Goal: Task Accomplishment & Management: Manage account settings

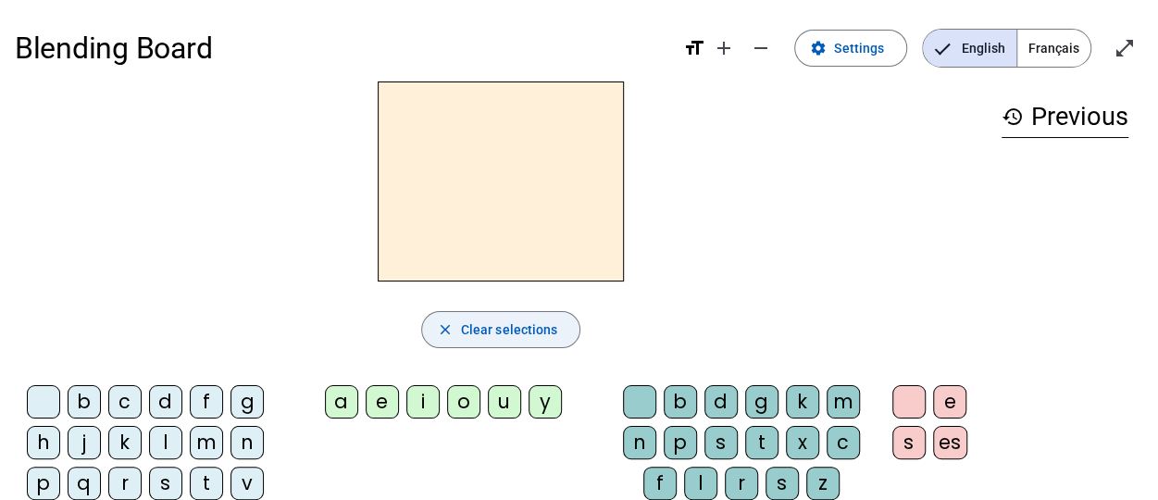
click at [507, 329] on span "Clear selections" at bounding box center [509, 329] width 97 height 22
click at [1064, 32] on span "Français" at bounding box center [1053, 48] width 73 height 37
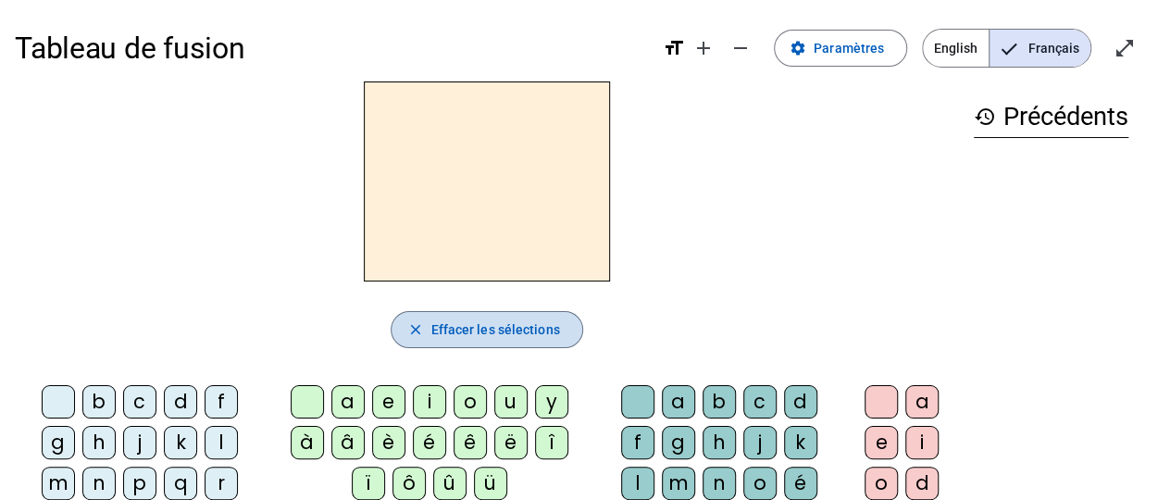
click at [540, 345] on span "button" at bounding box center [486, 329] width 190 height 44
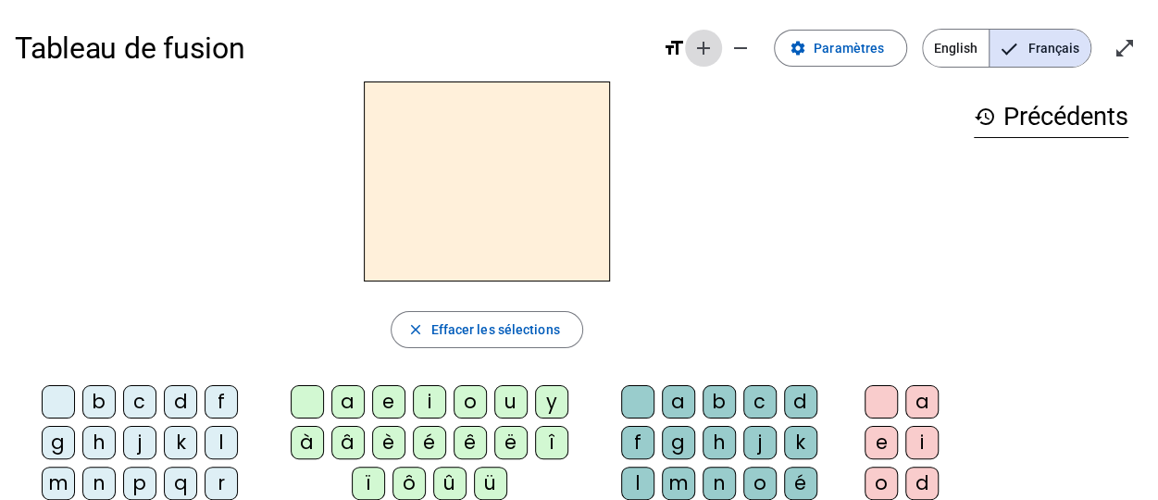
click at [709, 50] on mat-icon "add" at bounding box center [703, 48] width 22 height 22
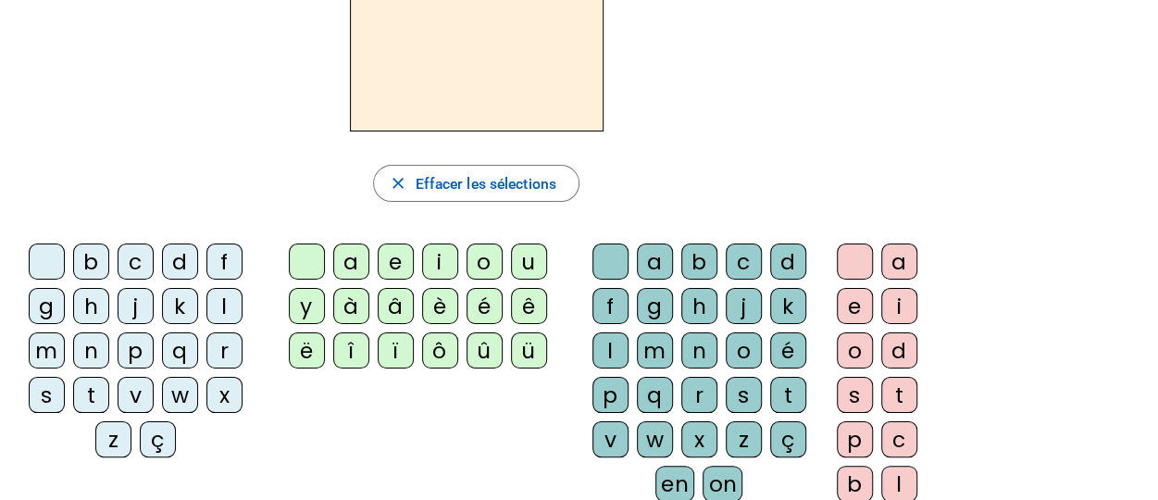
scroll to position [168, 0]
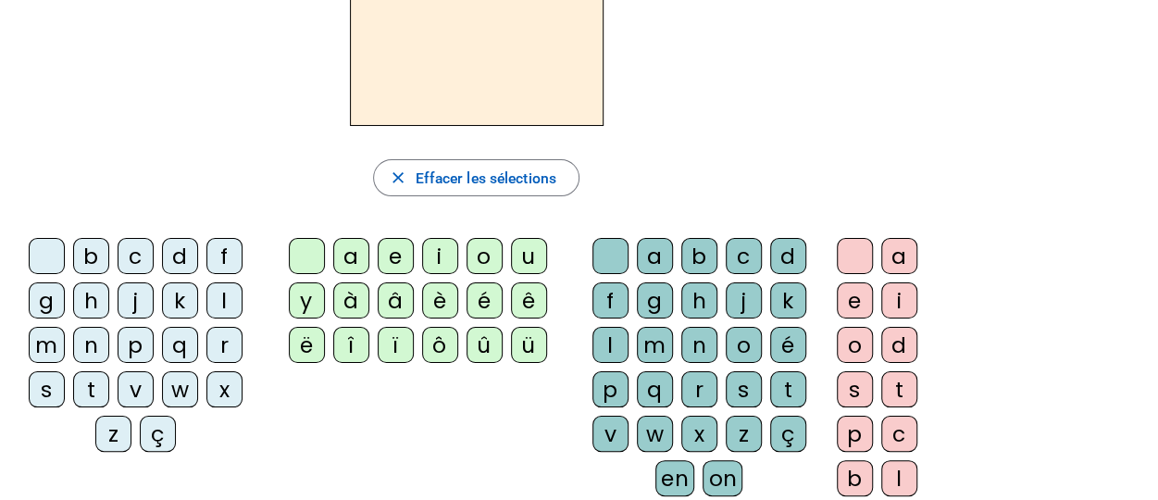
click at [215, 303] on div "l" at bounding box center [224, 300] width 36 height 36
click at [87, 389] on div "t" at bounding box center [91, 389] width 36 height 36
click at [352, 255] on div "a" at bounding box center [351, 256] width 36 height 36
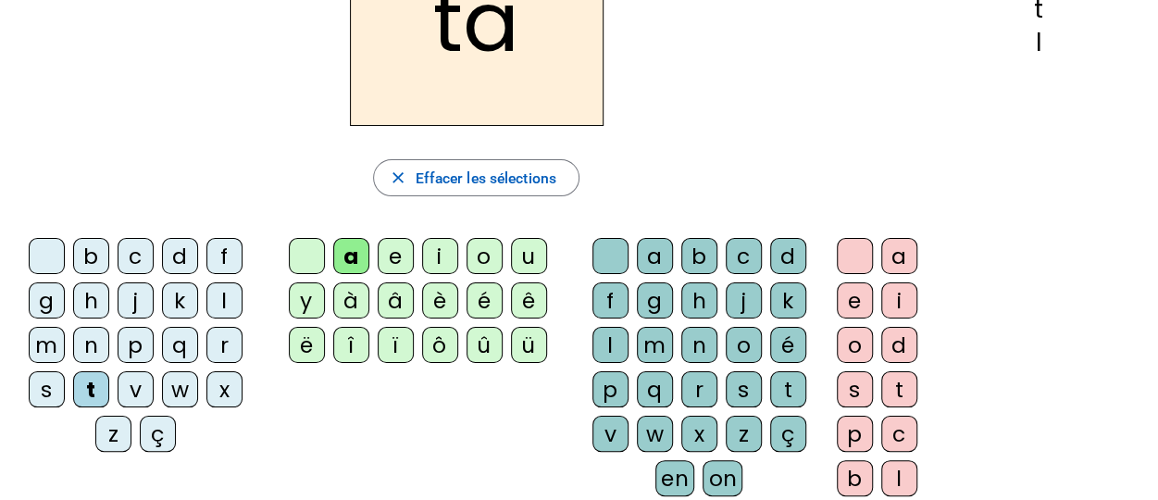
click at [392, 253] on div "e" at bounding box center [396, 256] width 36 height 36
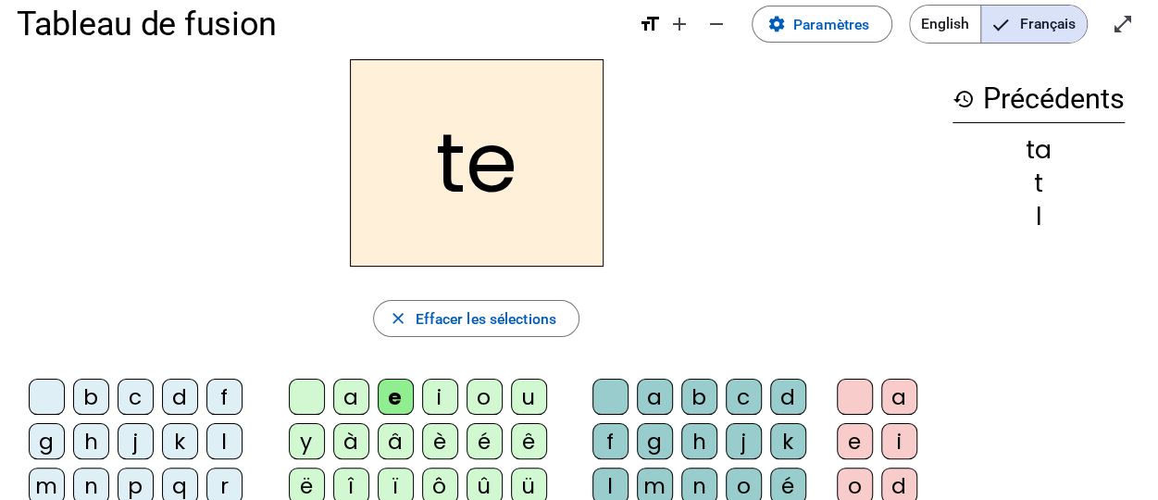
scroll to position [33, 0]
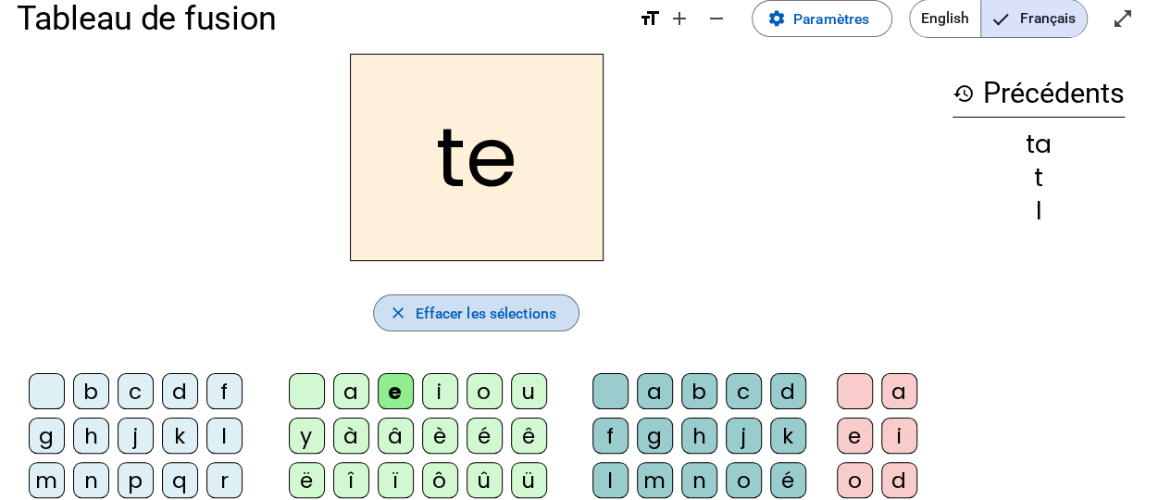
click at [557, 316] on span "button" at bounding box center [476, 313] width 204 height 44
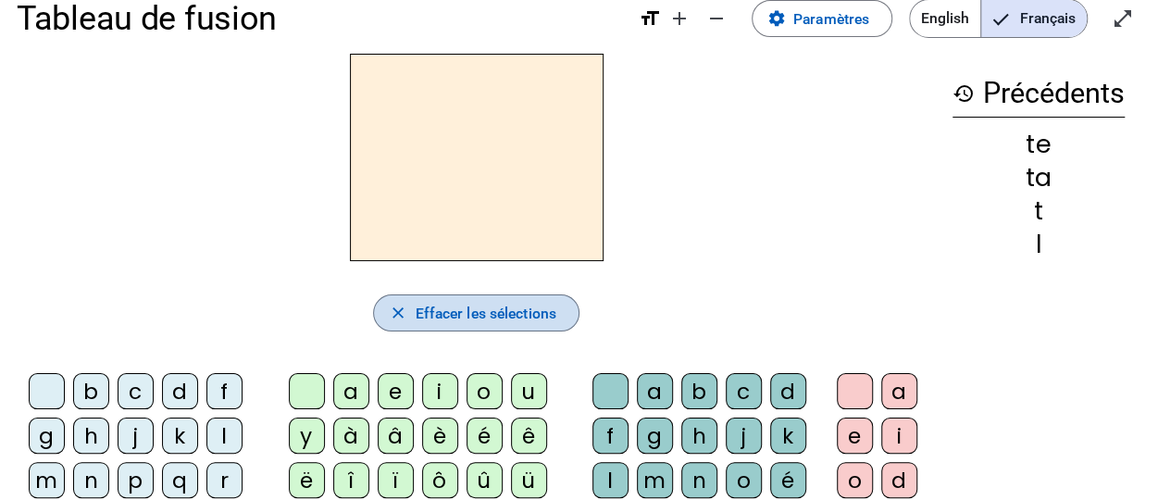
click at [557, 316] on span "button" at bounding box center [476, 313] width 204 height 44
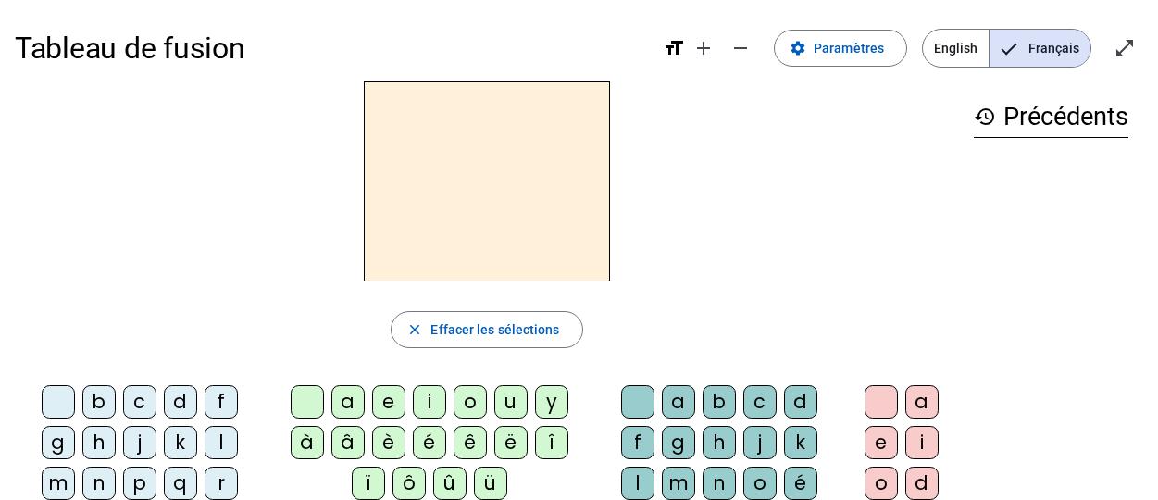
scroll to position [20, 0]
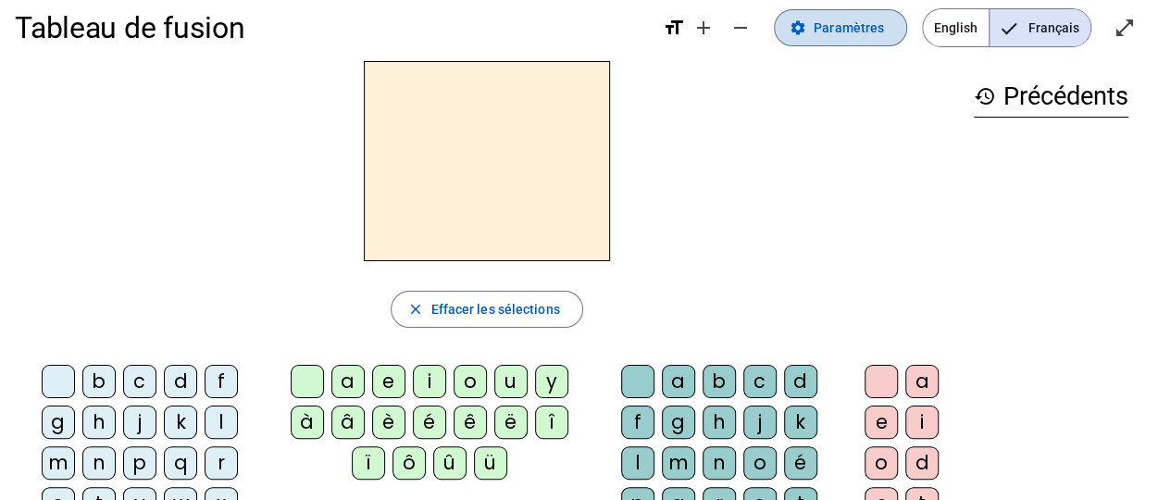
click at [828, 19] on span "Paramètres" at bounding box center [848, 28] width 70 height 22
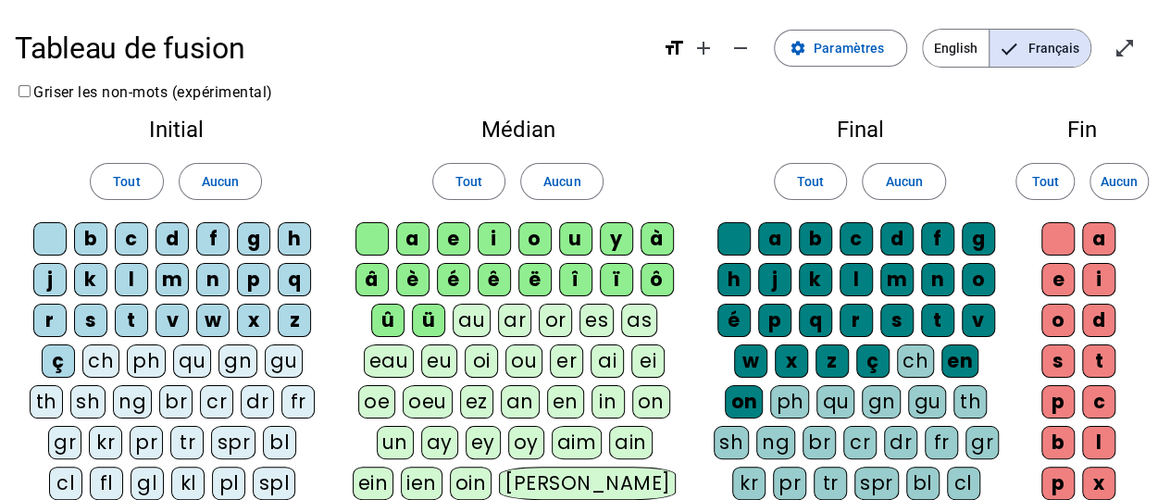
click at [939, 56] on span "English" at bounding box center [956, 48] width 66 height 37
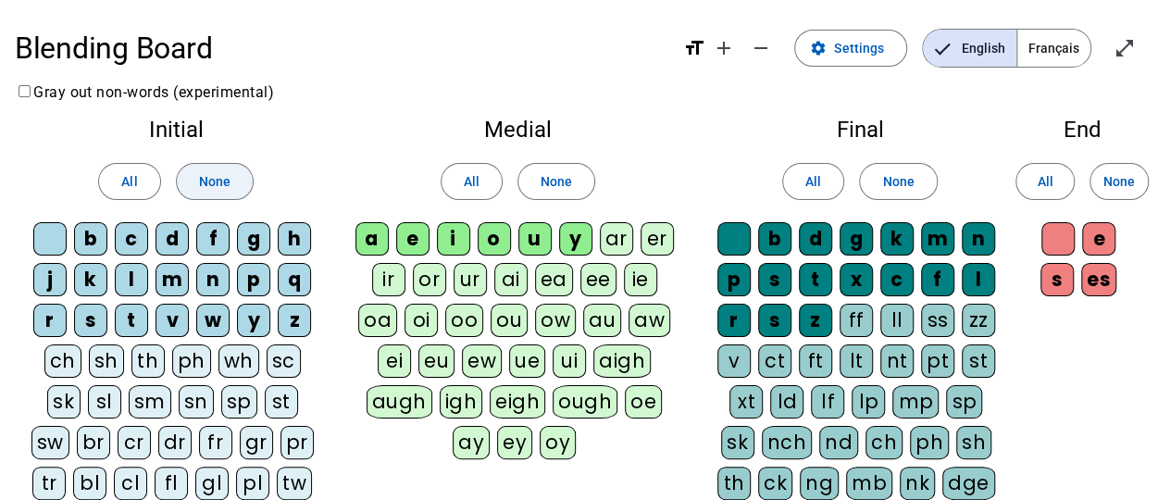
click at [217, 179] on span "None" at bounding box center [214, 181] width 31 height 22
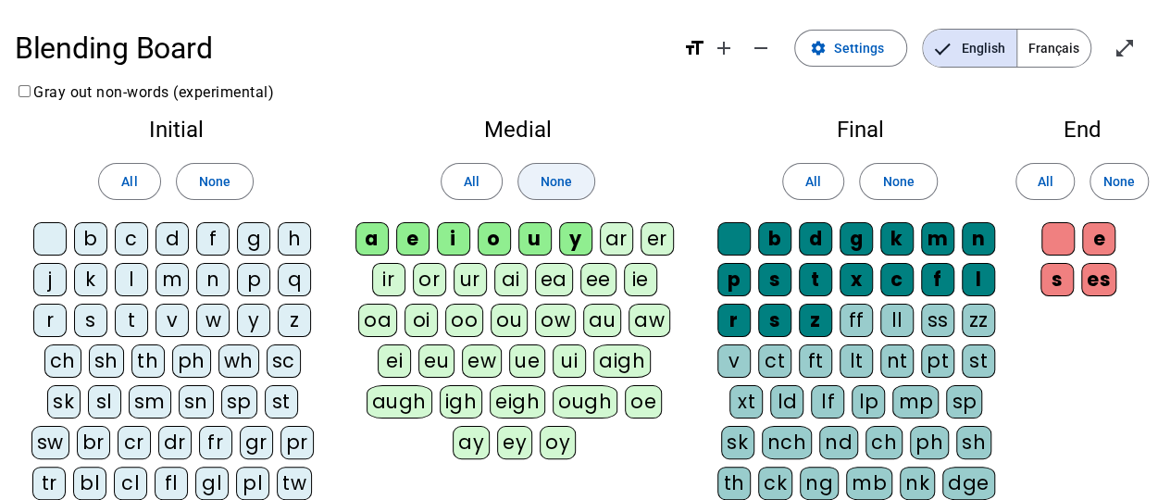
click at [561, 168] on span at bounding box center [556, 181] width 76 height 44
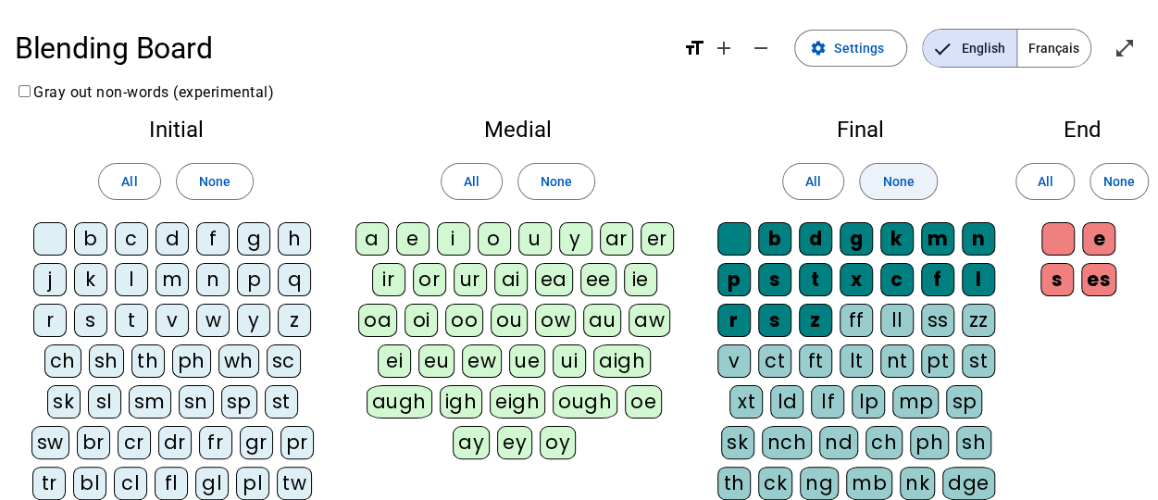
click at [896, 177] on span "None" at bounding box center [897, 181] width 31 height 22
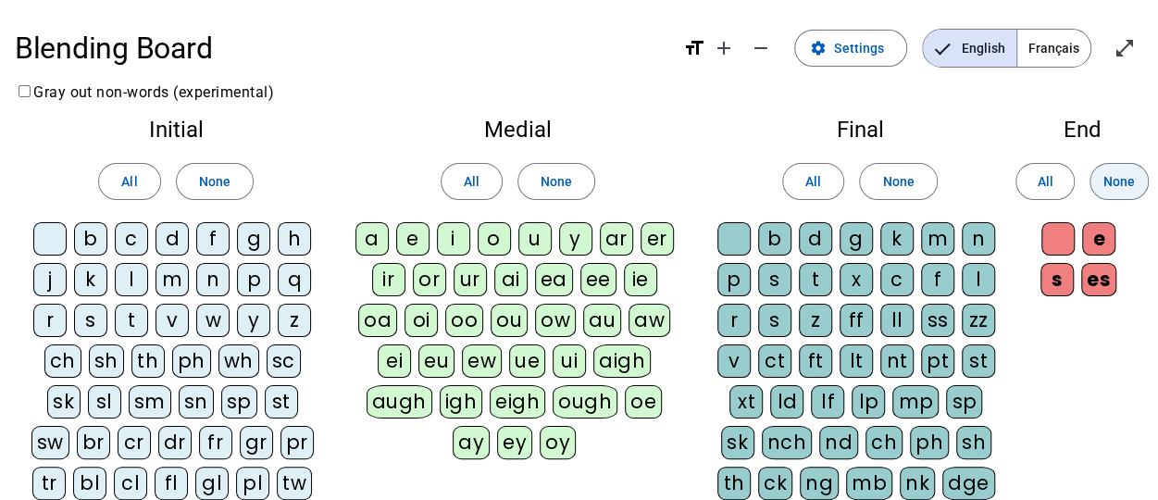
click at [1114, 173] on span "None" at bounding box center [1118, 181] width 31 height 22
click at [1059, 38] on span "Français" at bounding box center [1053, 48] width 73 height 37
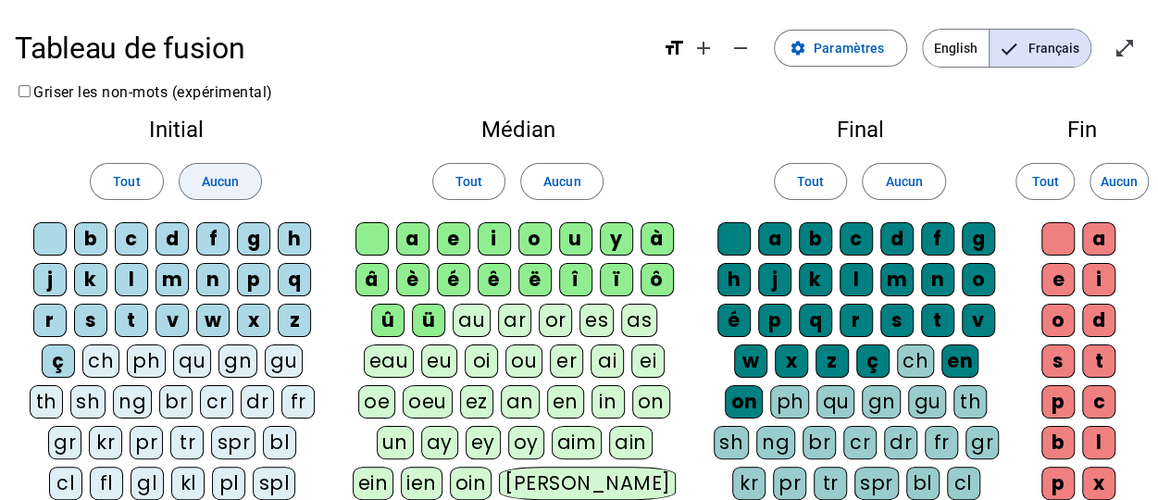
click at [217, 170] on span "Aucun" at bounding box center [220, 181] width 37 height 22
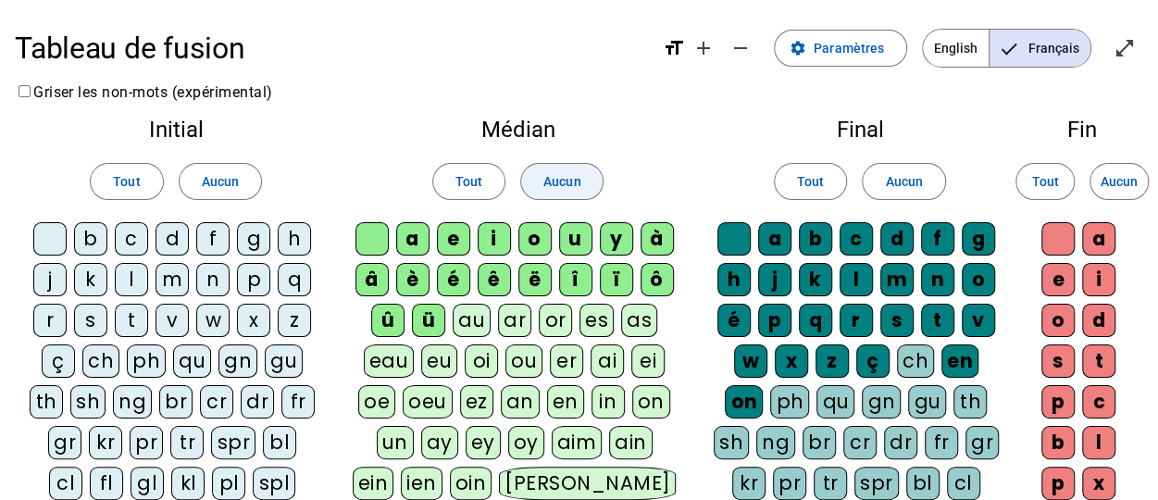
click at [548, 169] on span at bounding box center [561, 181] width 81 height 44
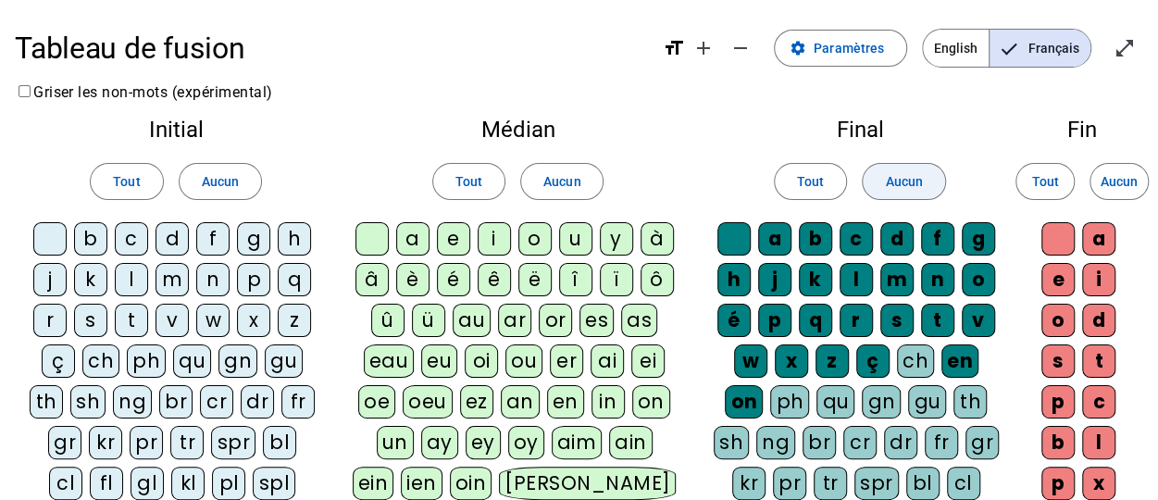
click at [913, 184] on span "Aucun" at bounding box center [903, 181] width 37 height 22
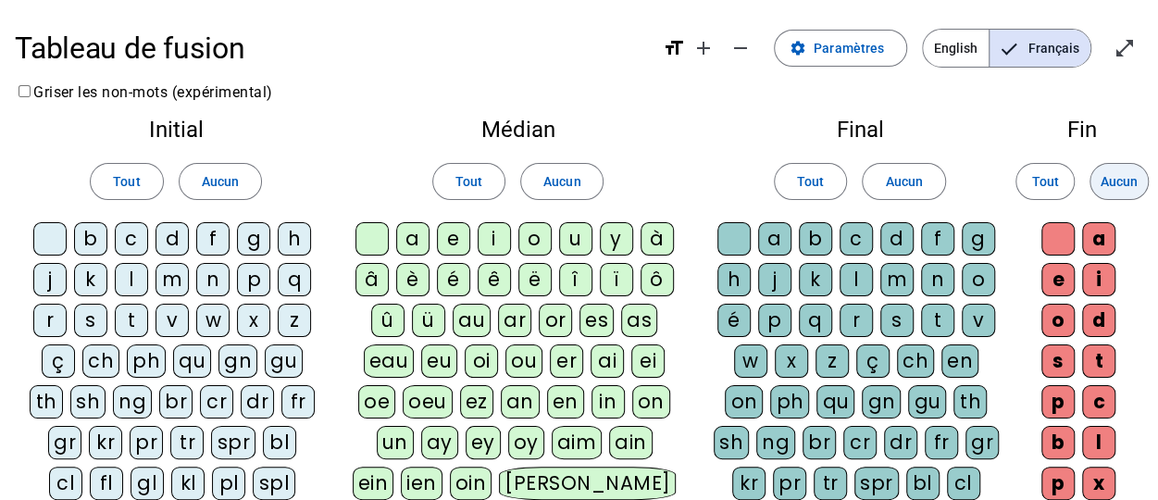
click at [1103, 180] on span "Aucun" at bounding box center [1118, 181] width 37 height 22
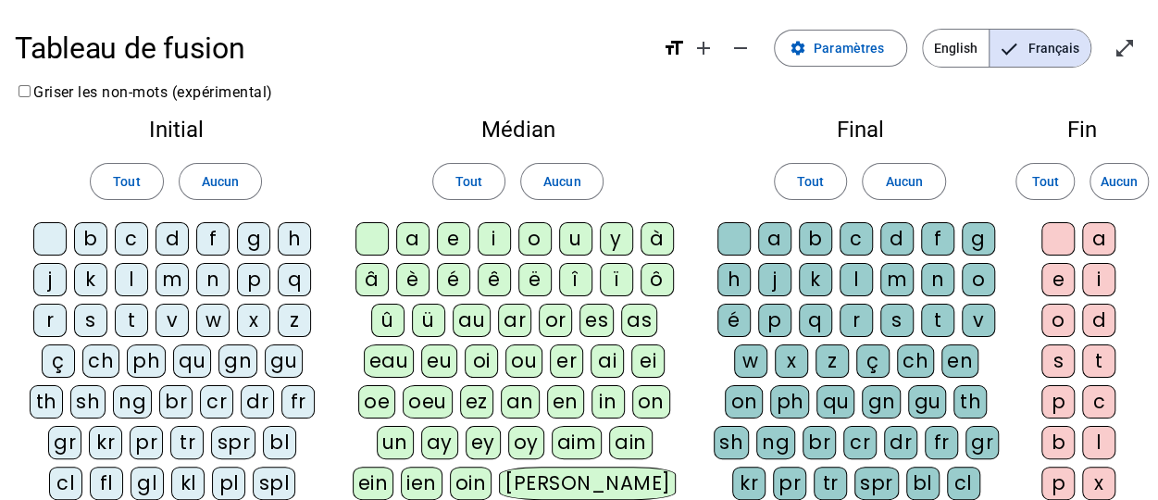
click at [125, 278] on div "l" at bounding box center [131, 279] width 33 height 33
click at [127, 312] on div "t" at bounding box center [131, 320] width 33 height 33
click at [414, 237] on div "a" at bounding box center [412, 238] width 33 height 33
click at [453, 241] on div "e" at bounding box center [453, 238] width 33 height 33
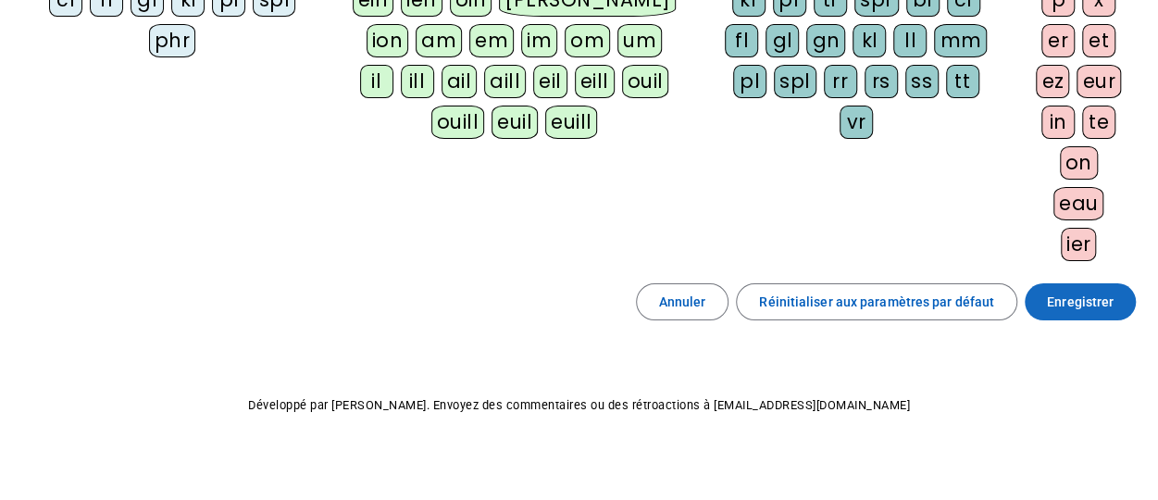
click at [1067, 295] on span "Enregistrer" at bounding box center [1080, 302] width 67 height 22
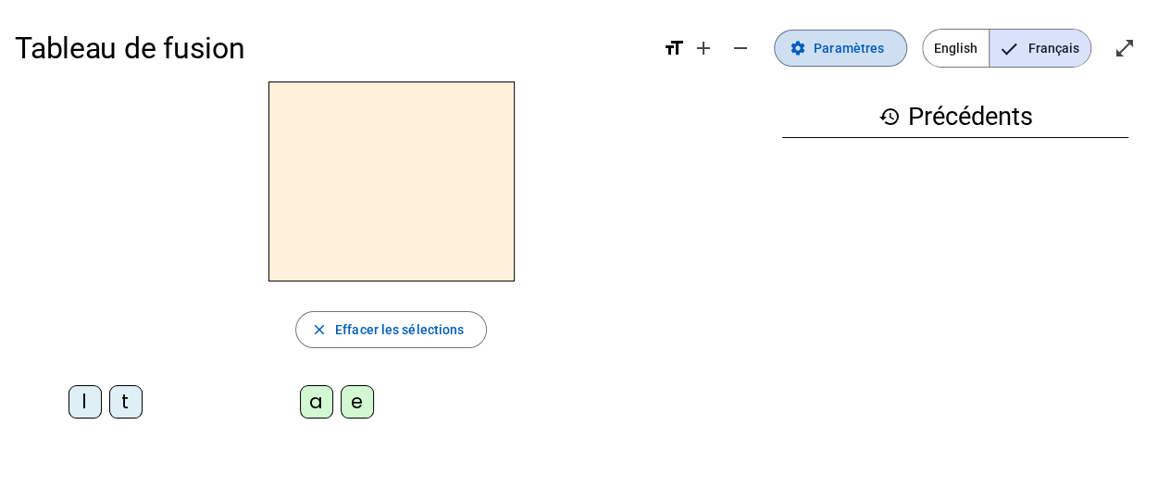
click at [825, 48] on span "Paramètres" at bounding box center [848, 48] width 70 height 22
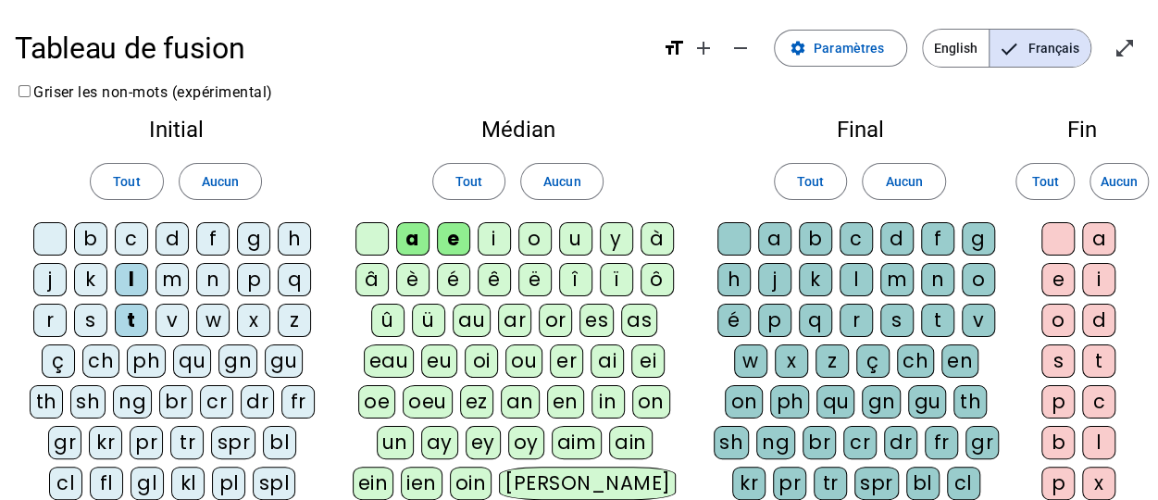
click at [578, 240] on div "u" at bounding box center [575, 238] width 33 height 33
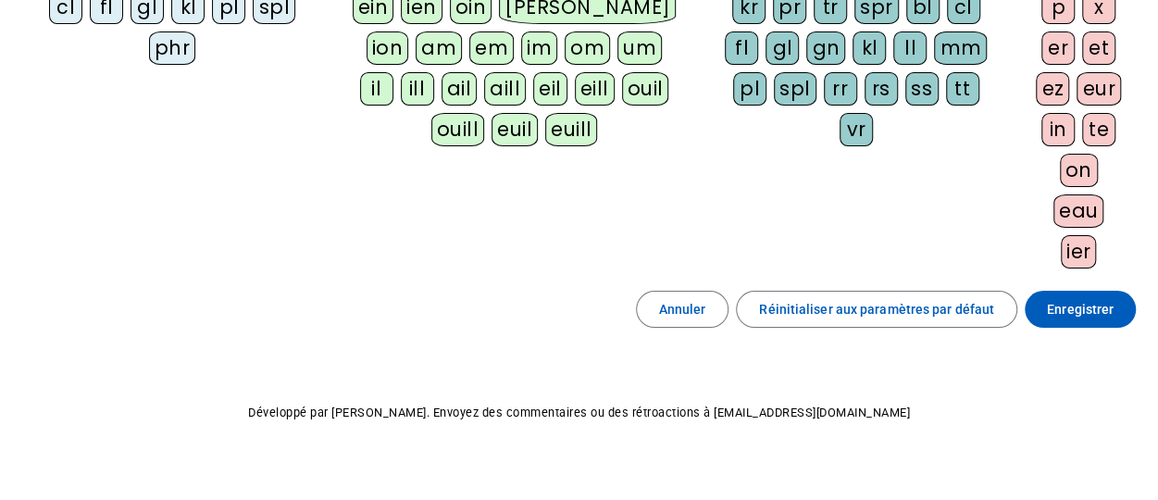
scroll to position [489, 0]
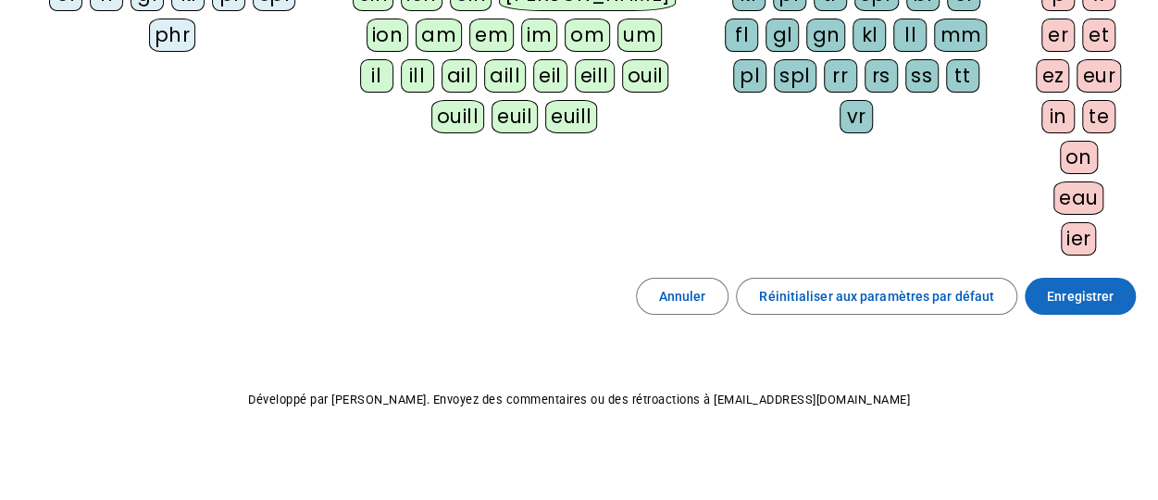
click at [1079, 297] on span "Enregistrer" at bounding box center [1080, 296] width 67 height 22
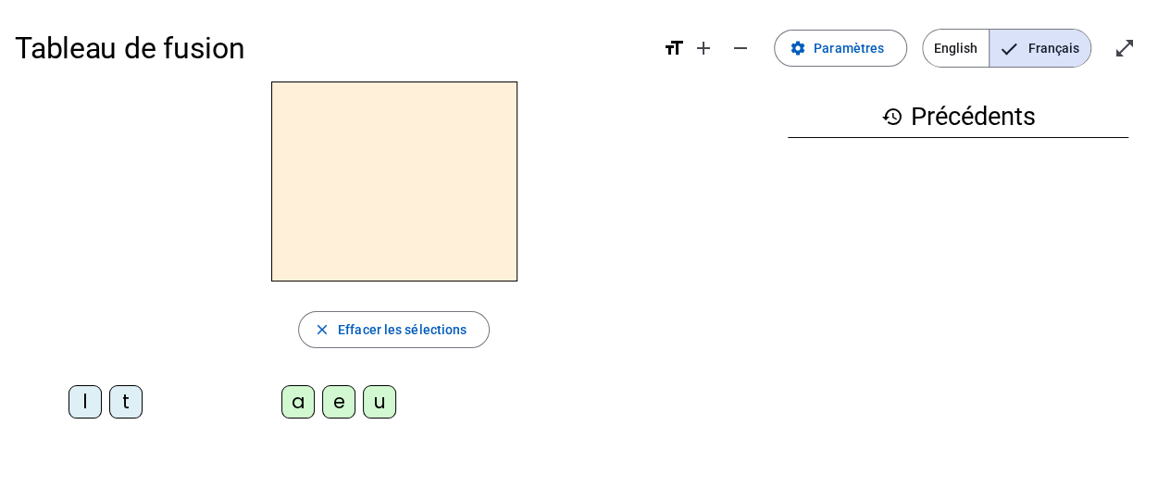
click at [89, 397] on div "l" at bounding box center [84, 401] width 33 height 33
click at [299, 402] on div "a" at bounding box center [297, 401] width 33 height 33
click at [334, 403] on div "e" at bounding box center [338, 401] width 33 height 33
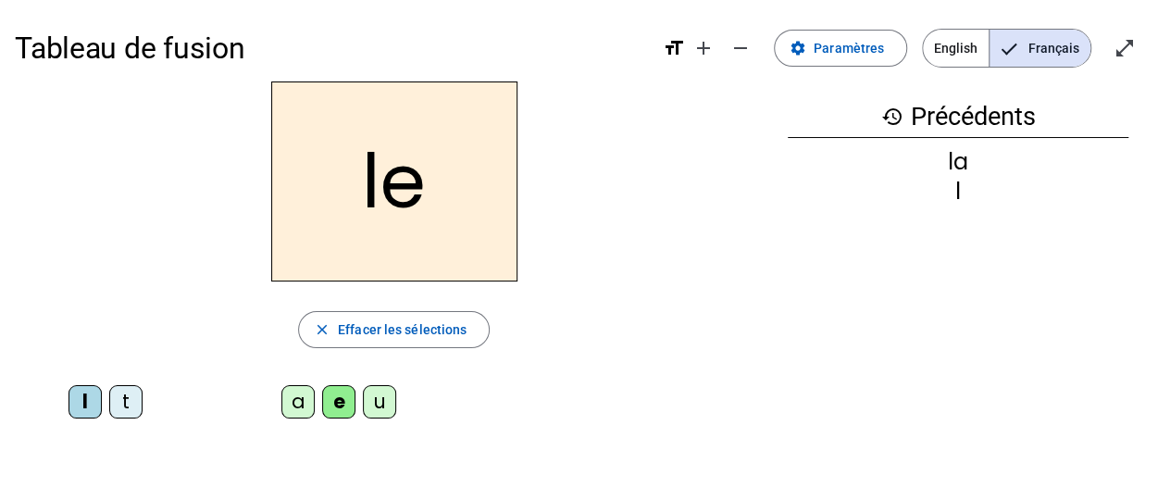
click at [379, 390] on div "u" at bounding box center [379, 401] width 33 height 33
click at [111, 414] on div "t" at bounding box center [125, 401] width 33 height 33
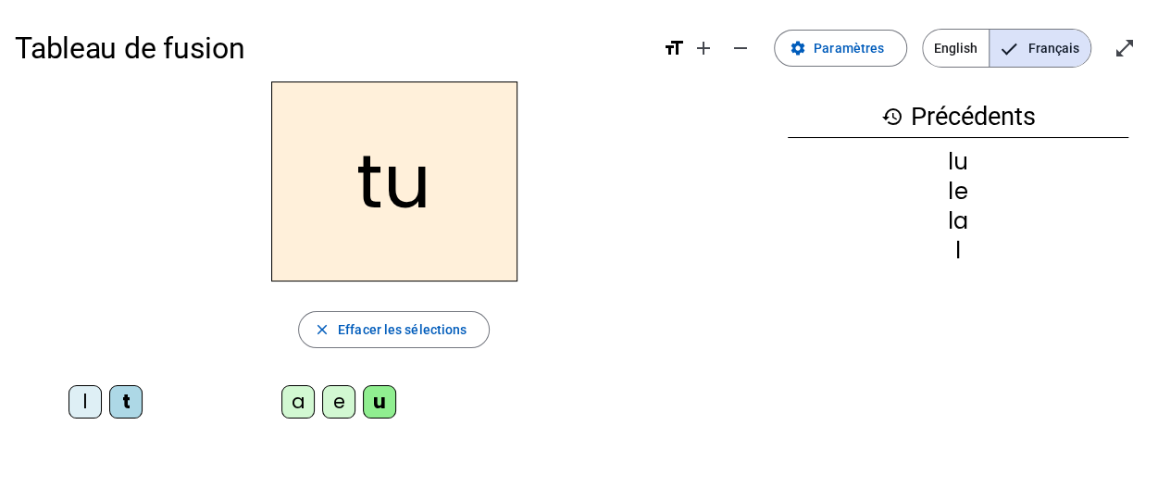
click at [340, 397] on div "e" at bounding box center [338, 401] width 33 height 33
click at [283, 406] on div "a" at bounding box center [297, 401] width 33 height 33
